Goal: Task Accomplishment & Management: Complete application form

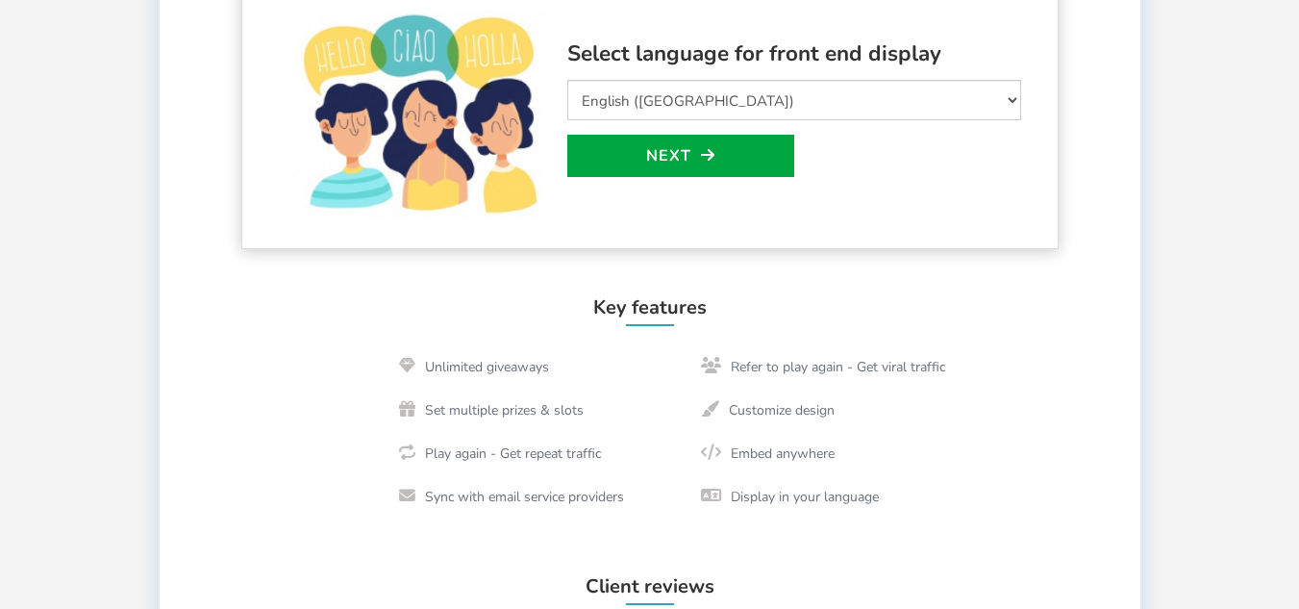
scroll to position [577, 0]
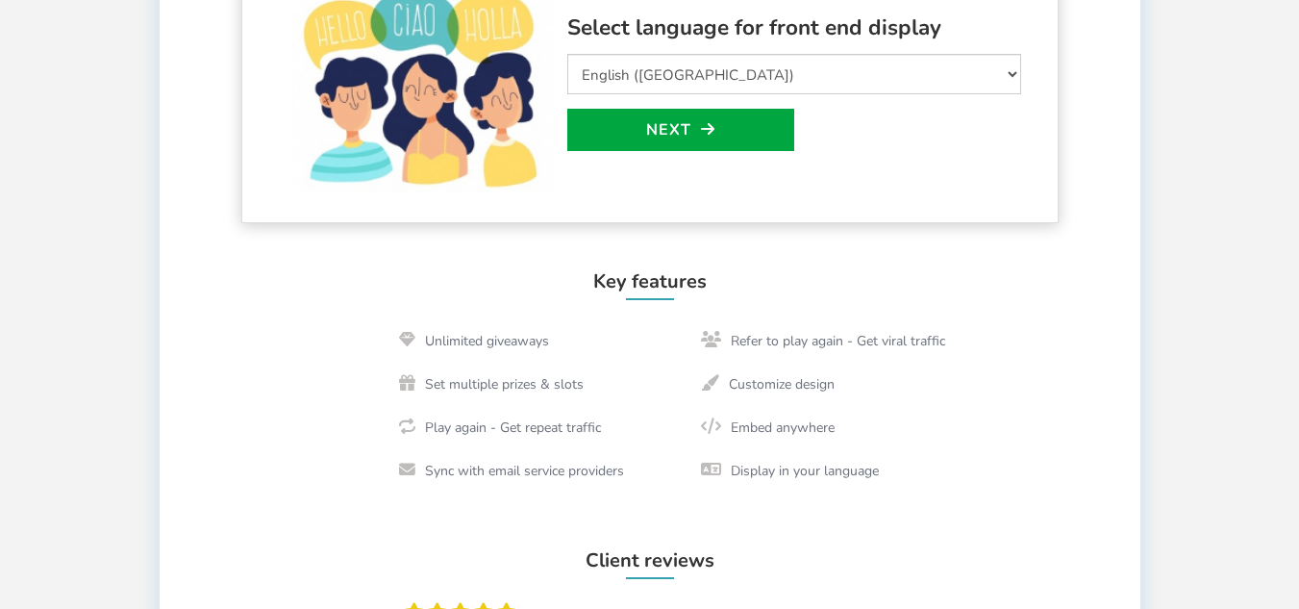
drag, startPoint x: 651, startPoint y: 159, endPoint x: 655, endPoint y: 174, distance: 15.9
click at [651, 159] on div "Select language for front end display Select Language Afrikaans Arabic Azerbaij…" at bounding box center [794, 90] width 454 height 158
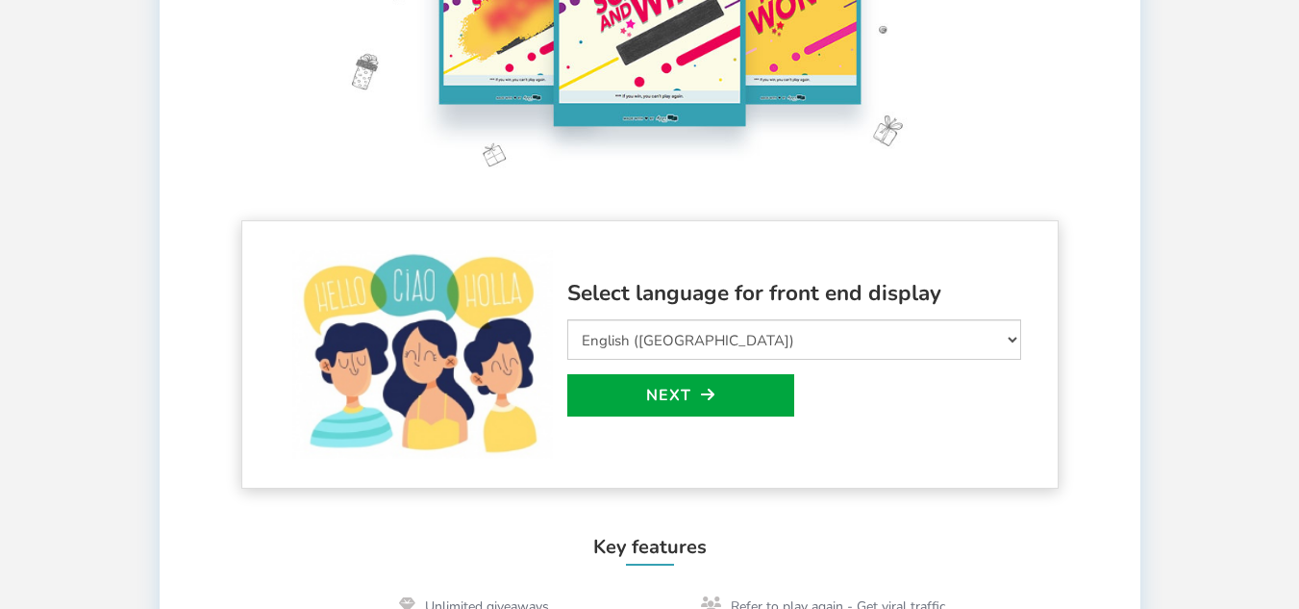
scroll to position [192, 0]
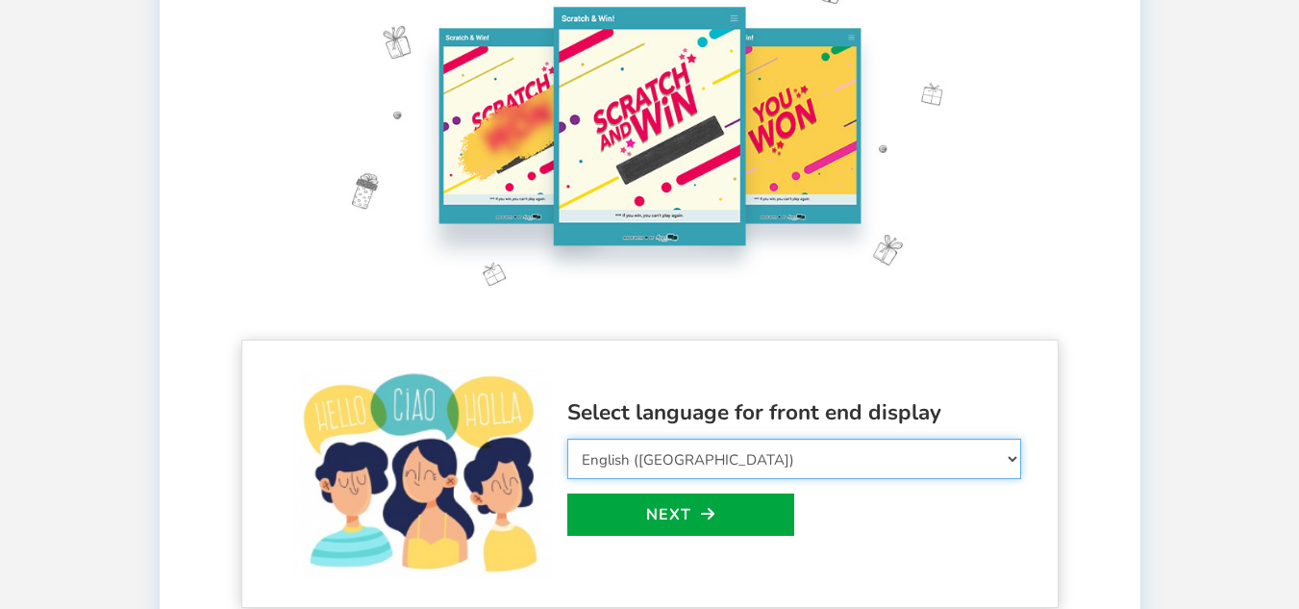
click at [710, 445] on select "Select Language Afrikaans Arabic Azerbaijani Belarusian Bulgarian Bengali Bosni…" at bounding box center [794, 458] width 454 height 40
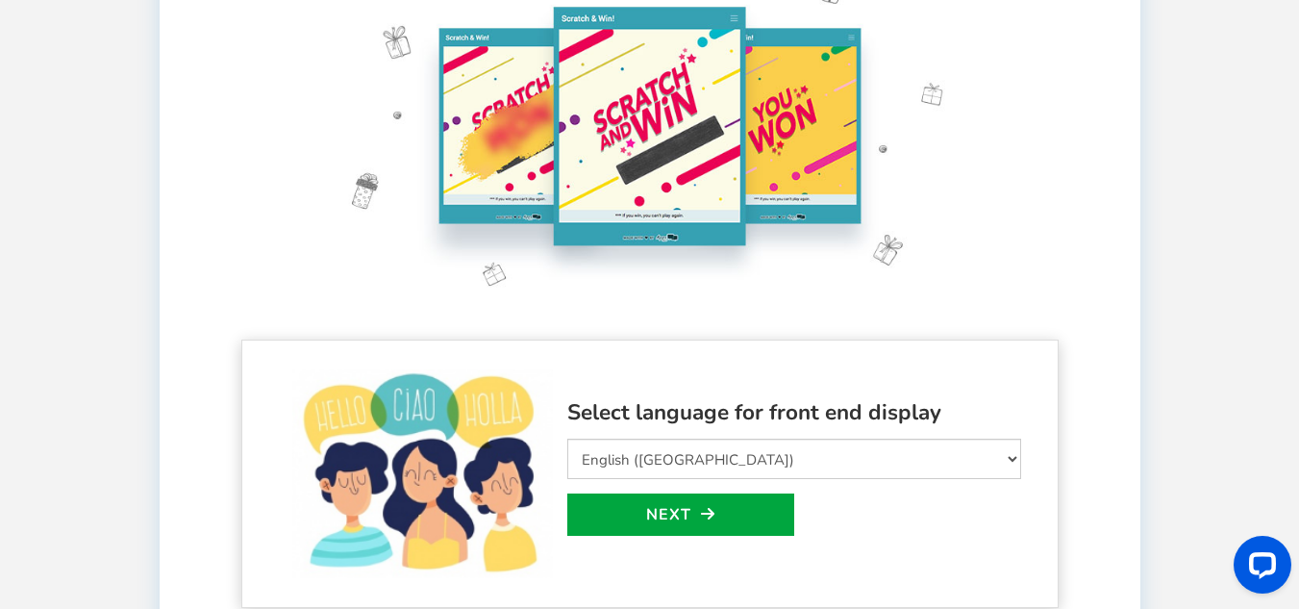
drag, startPoint x: 1170, startPoint y: 287, endPoint x: 1085, endPoint y: 351, distance: 105.7
click at [1171, 287] on div "Welcome to Scratch and WIN! Select language for front end display Select Langua…" at bounding box center [649, 622] width 1057 height 1468
click at [733, 529] on link "Next" at bounding box center [680, 514] width 227 height 42
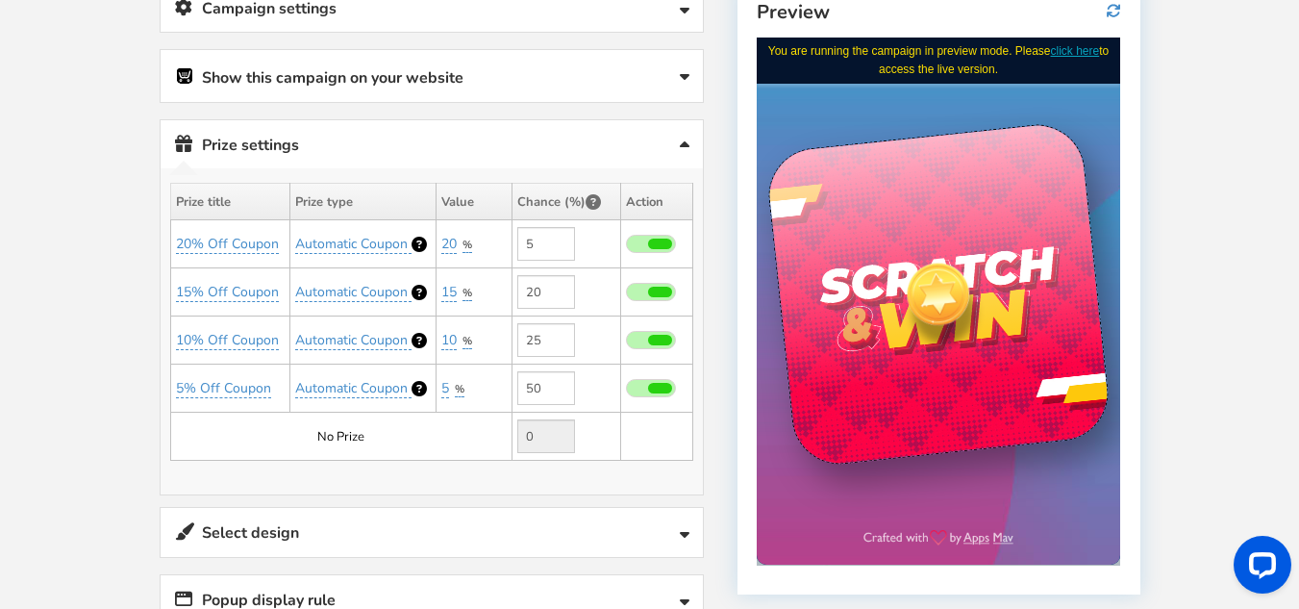
scroll to position [367, 0]
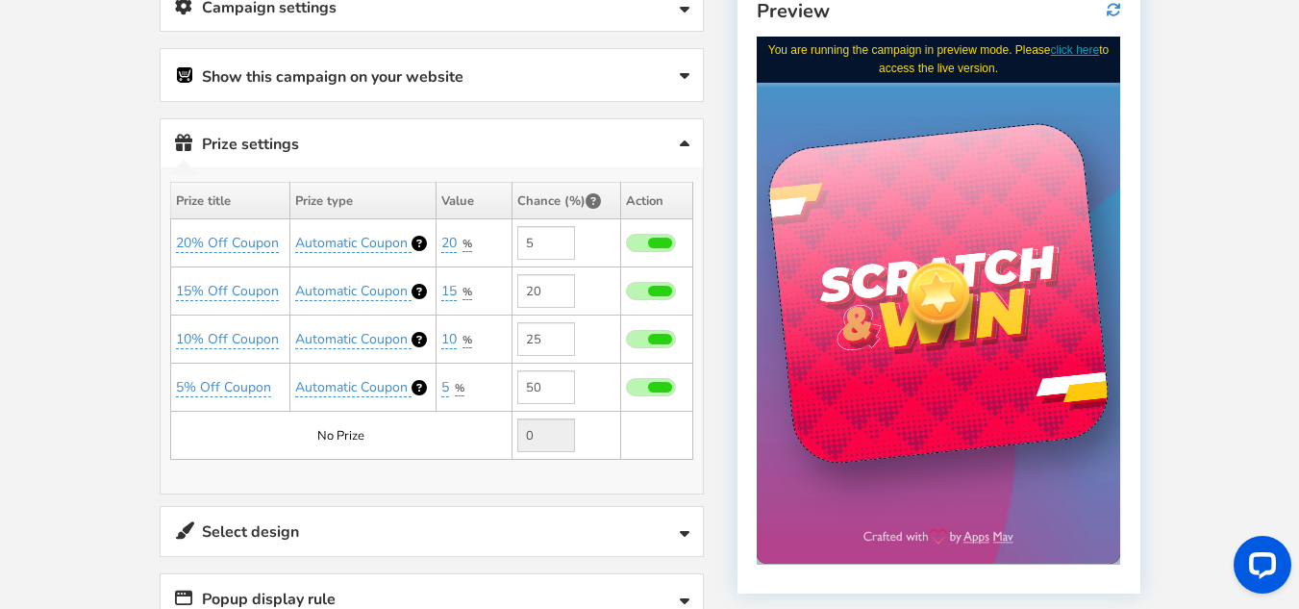
click at [952, 307] on div at bounding box center [938, 292] width 85 height 85
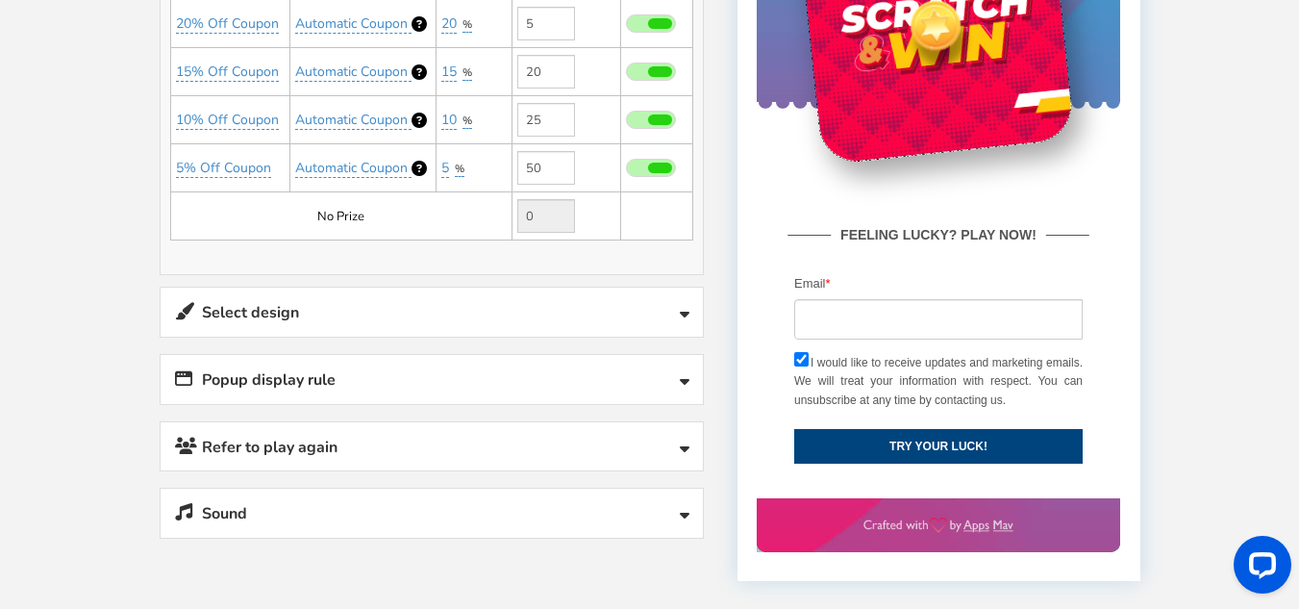
scroll to position [560, 0]
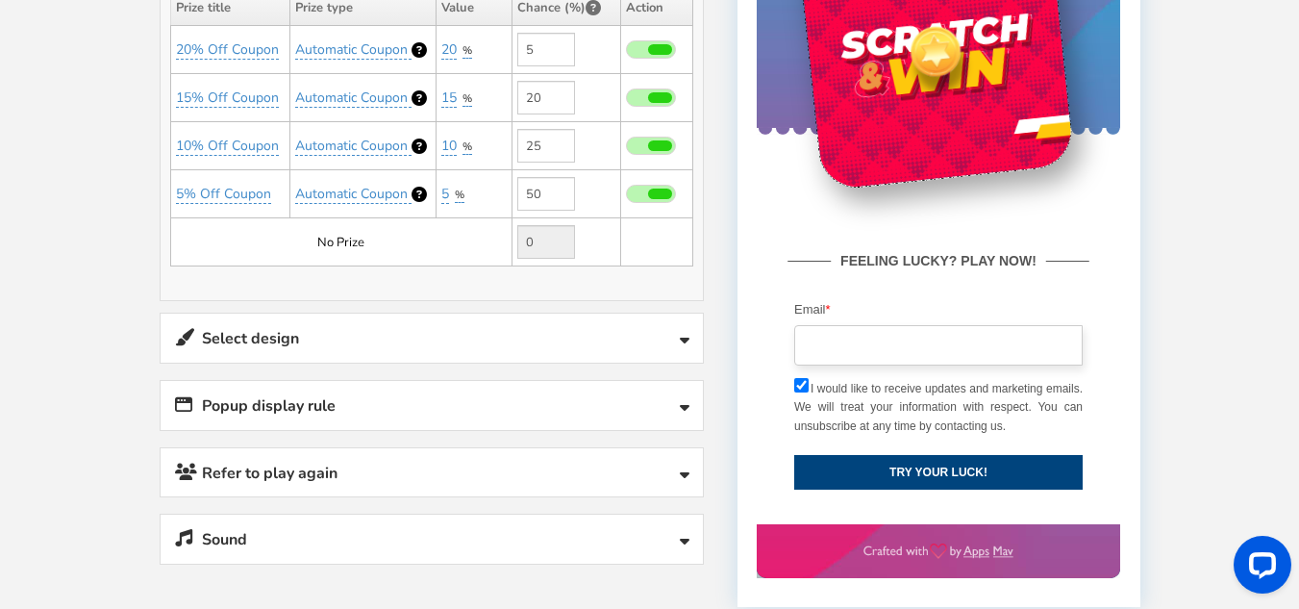
click at [894, 346] on input "email" at bounding box center [938, 345] width 288 height 40
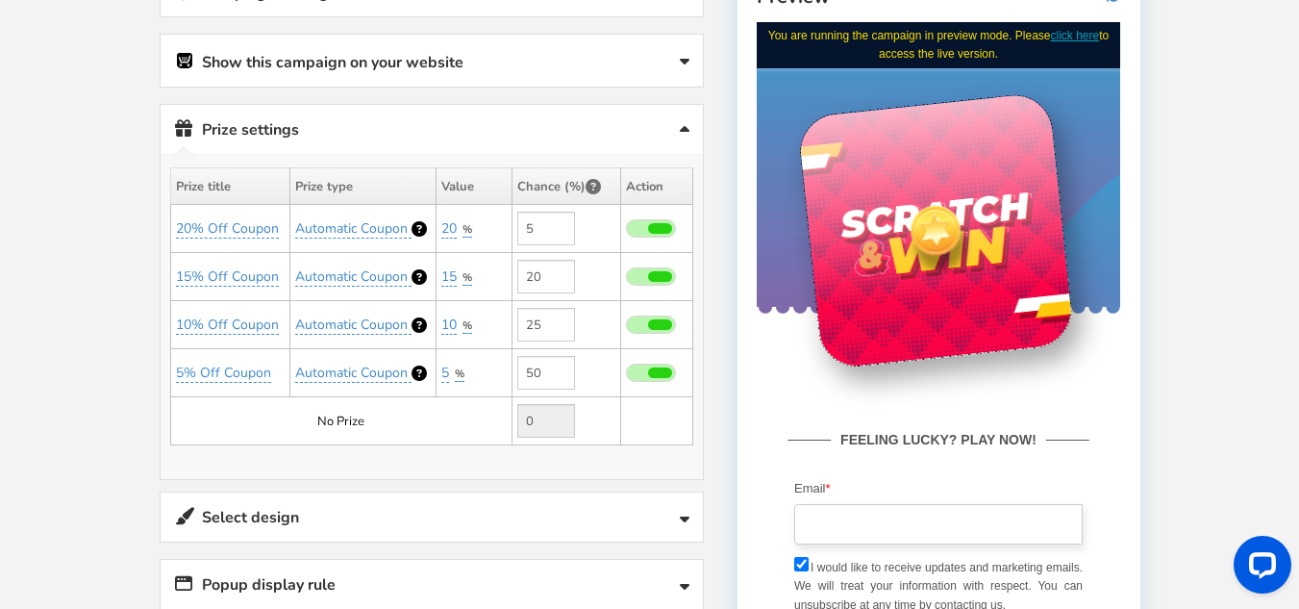
scroll to position [404, 0]
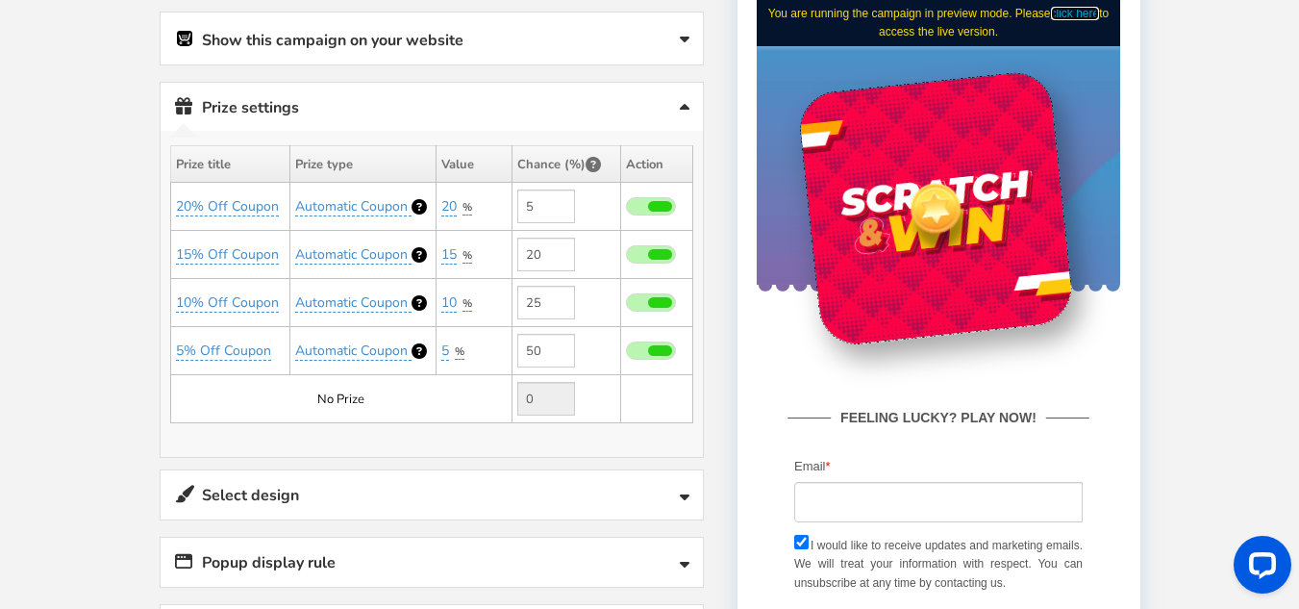
click at [1071, 12] on link "click here" at bounding box center [1075, 13] width 49 height 13
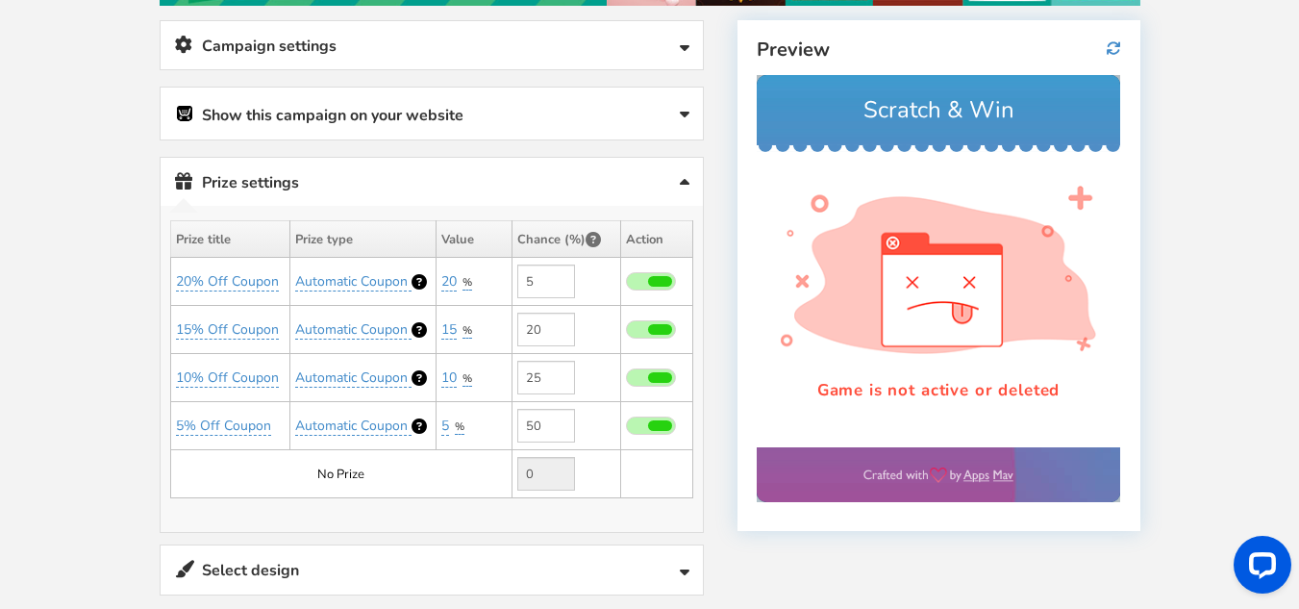
scroll to position [115, 0]
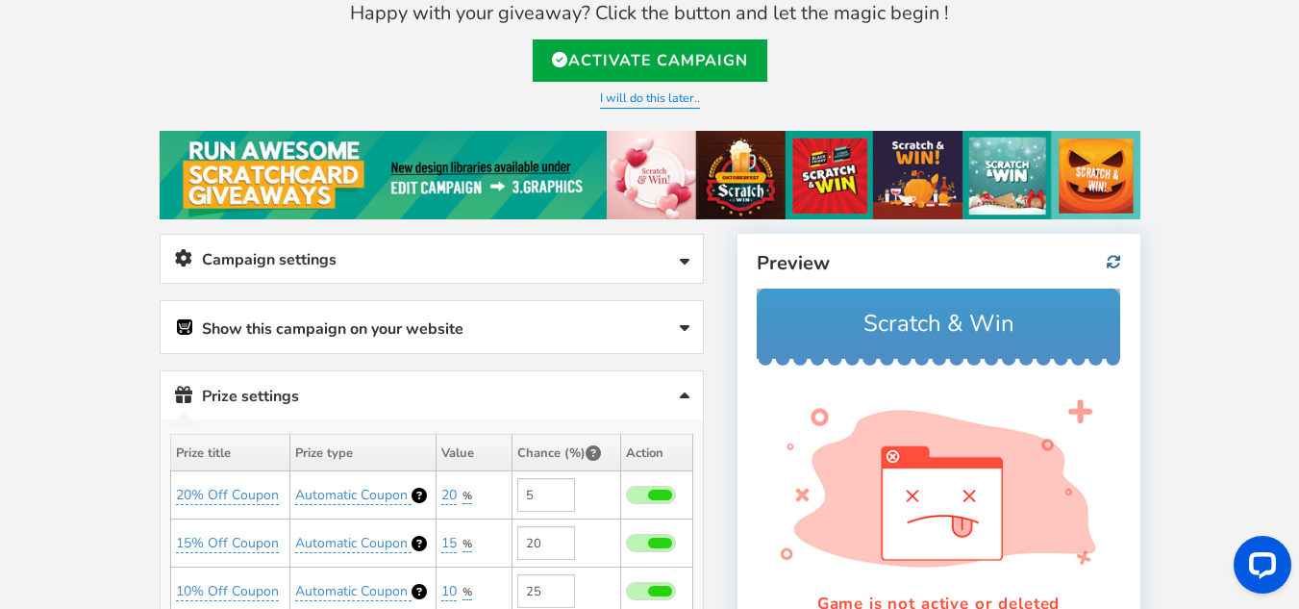
click at [1111, 262] on icon at bounding box center [1113, 262] width 14 height 14
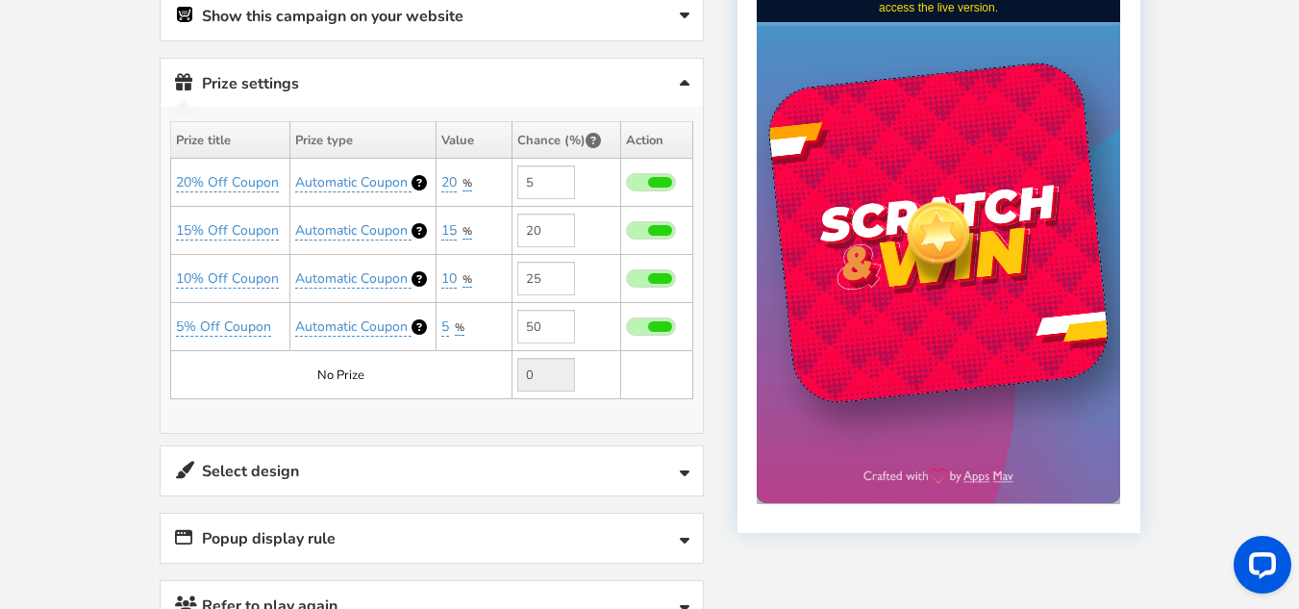
scroll to position [554, 0]
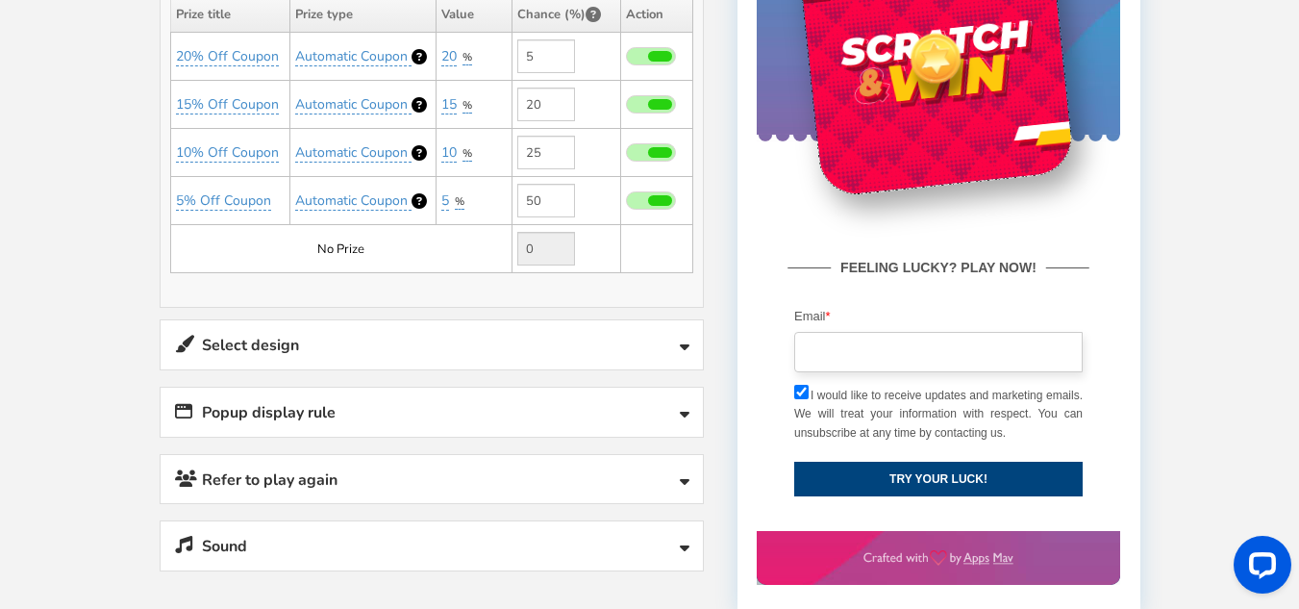
click at [851, 359] on input "email" at bounding box center [938, 352] width 288 height 40
type input "[EMAIL_ADDRESS][DOMAIN_NAME]"
drag, startPoint x: 923, startPoint y: 475, endPoint x: 948, endPoint y: 480, distance: 25.5
click at [926, 477] on button "TRY YOUR LUCK!" at bounding box center [938, 478] width 288 height 35
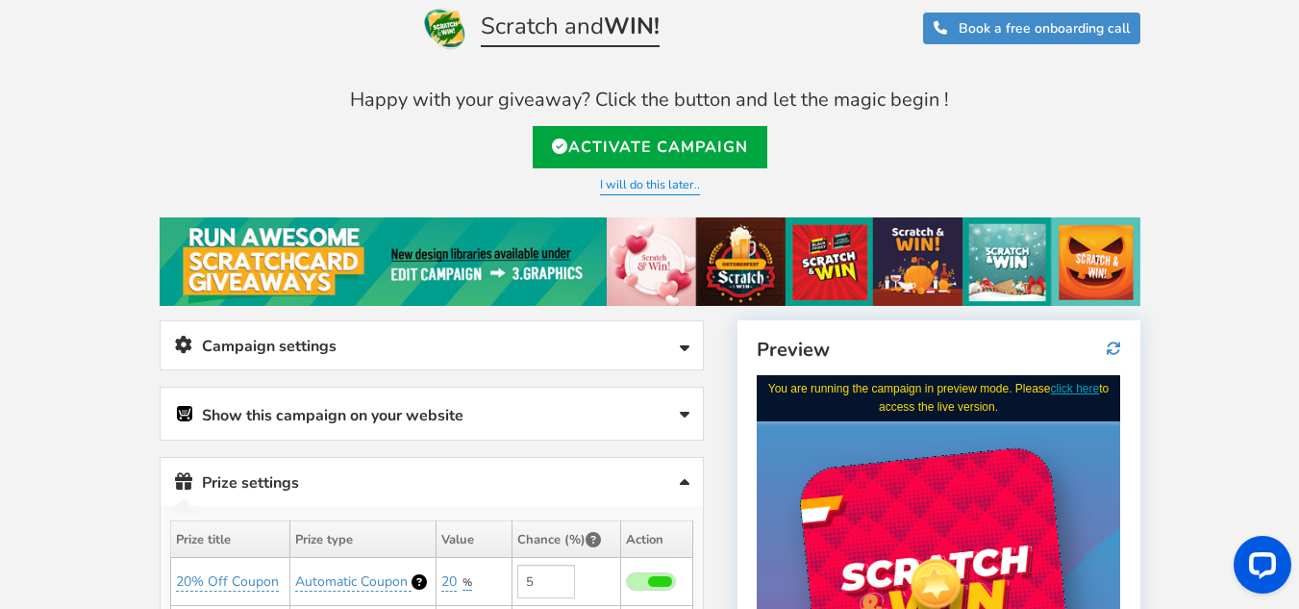
scroll to position [0, 0]
